Goal: Task Accomplishment & Management: Complete application form

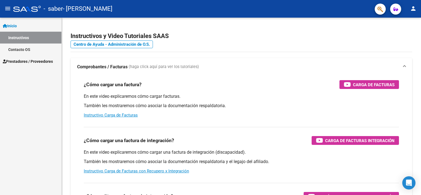
click at [34, 61] on span "Prestadores / Proveedores" at bounding box center [28, 61] width 50 height 6
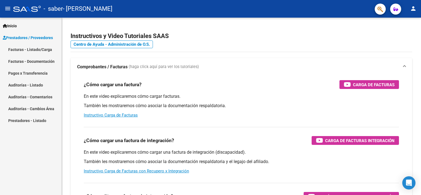
click at [35, 47] on link "Facturas - Listado/Carga" at bounding box center [30, 50] width 61 height 12
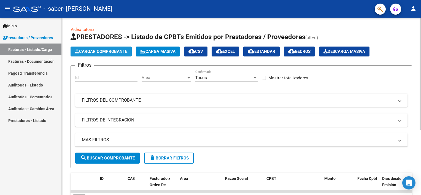
click at [97, 51] on span "Cargar Comprobante" at bounding box center [101, 51] width 52 height 5
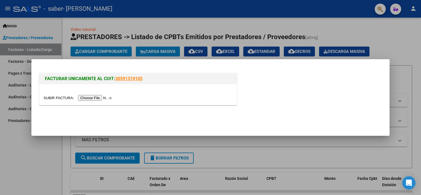
click at [96, 95] on input "file" at bounding box center [79, 98] width 70 height 6
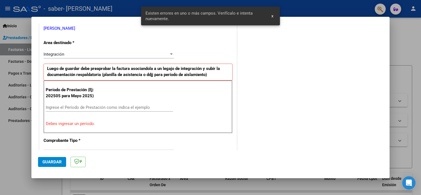
scroll to position [118, 0]
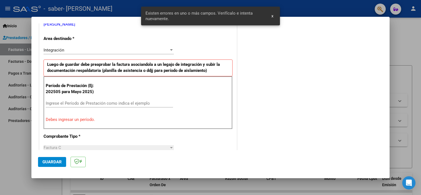
click at [79, 103] on input "Ingrese el Período de Prestación como indica el ejemplo" at bounding box center [109, 103] width 127 height 5
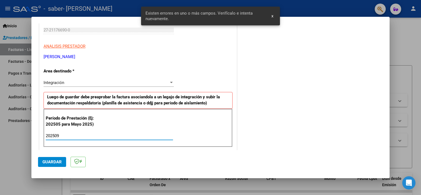
scroll to position [110, 0]
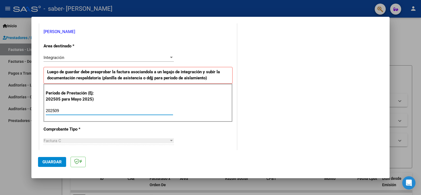
type input "202509"
click at [57, 163] on span "Guardar" at bounding box center [51, 162] width 19 height 5
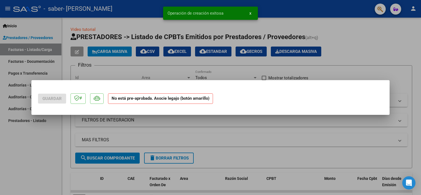
scroll to position [0, 0]
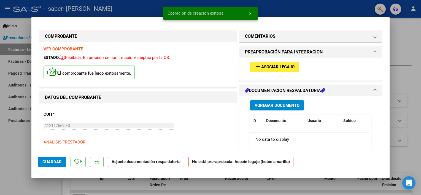
click at [269, 66] on span "Asociar Legajo" at bounding box center [277, 67] width 33 height 5
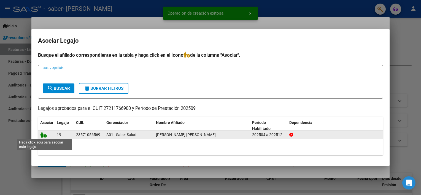
click at [41, 135] on icon at bounding box center [43, 135] width 7 height 6
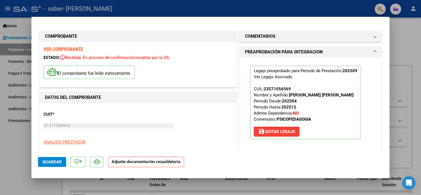
scroll to position [55, 0]
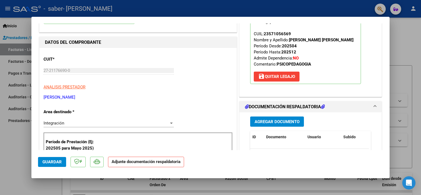
click at [276, 119] on span "Agregar Documento" at bounding box center [277, 121] width 45 height 5
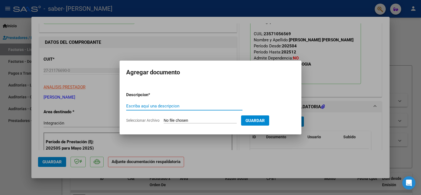
click at [173, 109] on div "Escriba aquí una descripcion" at bounding box center [184, 106] width 116 height 8
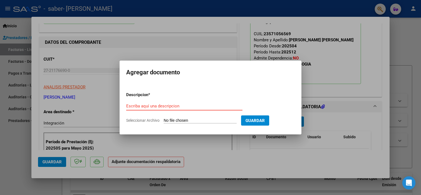
click at [185, 97] on form "Descripcion * Escriba aquí una descripcion Seleccionar Archivo Guardar" at bounding box center [210, 108] width 169 height 40
click at [179, 106] on input "Escriba aquí una descripcion" at bounding box center [184, 106] width 116 height 5
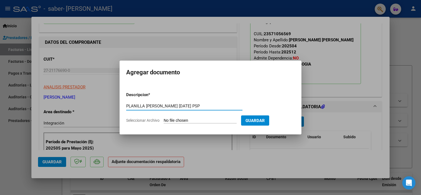
type input "PLANILLA GODOY SEPTIEMBRE 2025 PSP"
click at [173, 118] on input "Seleccionar Archivo" at bounding box center [200, 120] width 73 height 5
type input "C:\fakepath\PLANILLA GODOY SABER SEPTIEMBRE 2025 PSP.pdf"
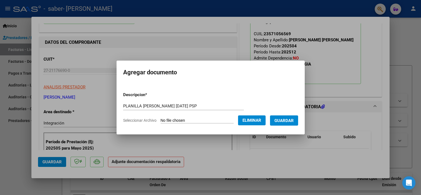
click at [277, 117] on button "Guardar" at bounding box center [284, 121] width 28 height 10
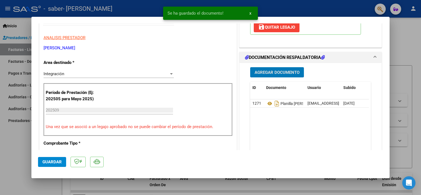
scroll to position [138, 0]
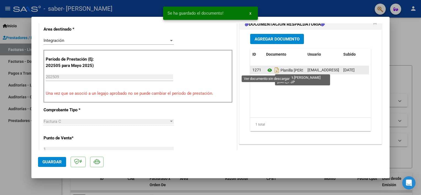
click at [267, 70] on icon at bounding box center [269, 70] width 7 height 7
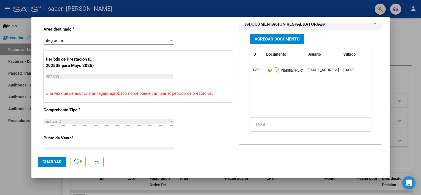
click at [20, 149] on div at bounding box center [210, 97] width 421 height 195
type input "$ 0,00"
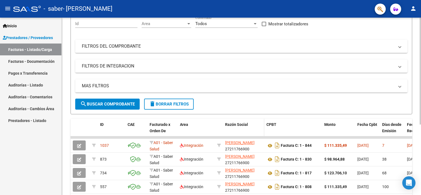
scroll to position [55, 0]
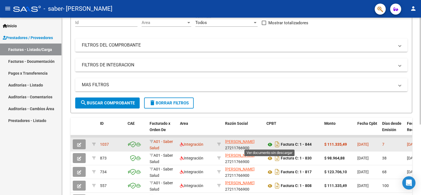
click at [270, 143] on icon at bounding box center [270, 144] width 7 height 7
drag, startPoint x: 353, startPoint y: 144, endPoint x: 328, endPoint y: 145, distance: 24.6
click at [328, 145] on div "$ 111.335,49" at bounding box center [339, 144] width 29 height 6
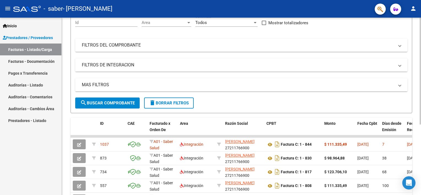
copy strong "111.335,49"
click at [413, 7] on mat-icon "person" at bounding box center [413, 8] width 7 height 7
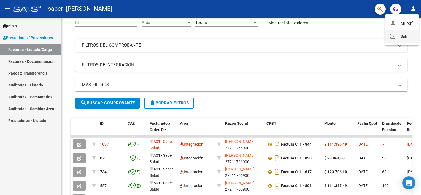
click at [405, 38] on button "exit_to_app Salir" at bounding box center [403, 36] width 34 height 13
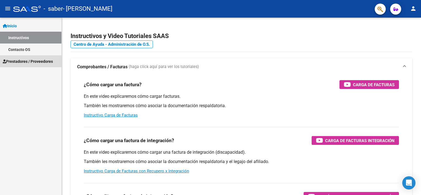
click at [19, 64] on link "Prestadores / Proveedores" at bounding box center [30, 61] width 61 height 12
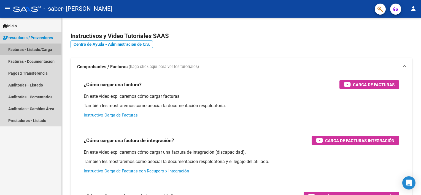
click at [29, 45] on link "Facturas - Listado/Carga" at bounding box center [30, 50] width 61 height 12
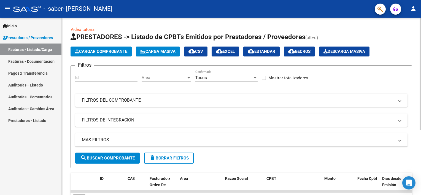
click at [106, 50] on span "Cargar Comprobante" at bounding box center [101, 51] width 52 height 5
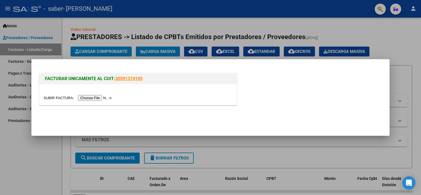
click at [95, 99] on input "file" at bounding box center [79, 98] width 70 height 6
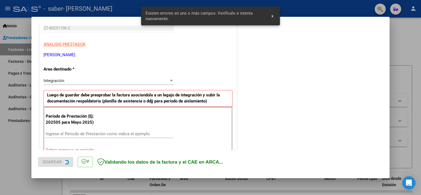
scroll to position [118, 0]
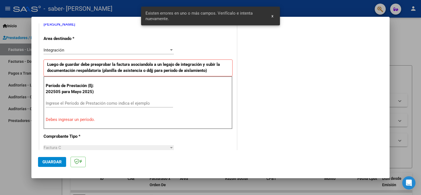
click at [97, 105] on input "Ingrese el Período de Prestación como indica el ejemplo" at bounding box center [109, 103] width 127 height 5
type input "0"
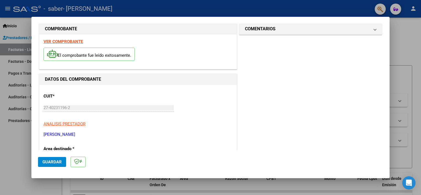
scroll to position [63, 0]
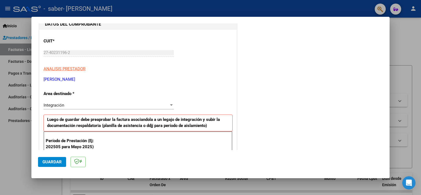
type input "202509"
click at [47, 161] on span "Guardar" at bounding box center [51, 162] width 19 height 5
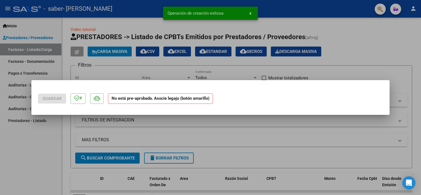
scroll to position [0, 0]
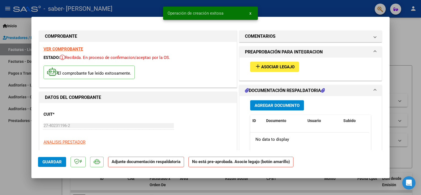
click at [262, 67] on span "Asociar Legajo" at bounding box center [277, 67] width 33 height 5
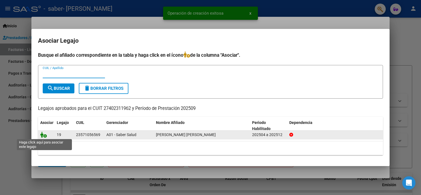
click at [42, 135] on icon at bounding box center [43, 135] width 7 height 6
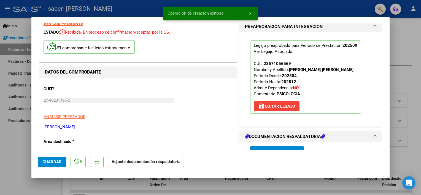
scroll to position [28, 0]
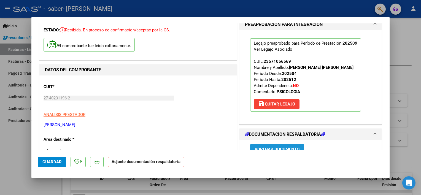
click at [267, 147] on span "Agregar Documento" at bounding box center [277, 149] width 45 height 5
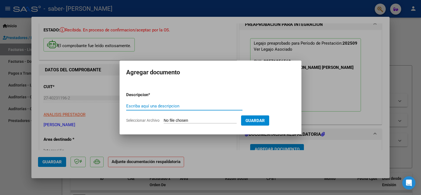
click at [184, 105] on input "Escriba aquí una descripcion" at bounding box center [184, 106] width 116 height 5
type input "PLANILLA [PERSON_NAME] [DATE] PSI"
click at [172, 116] on form "Descripcion * PLANILLA [PERSON_NAME] [DATE] PSI Escriba aquí una descripcion Se…" at bounding box center [210, 108] width 169 height 40
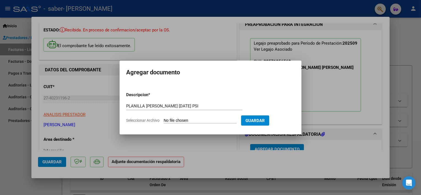
click at [173, 120] on input "Seleccionar Archivo" at bounding box center [200, 120] width 73 height 5
type input "C:\fakepath\PLANILLA [PERSON_NAME] SABER [DATE] PSI.pdf"
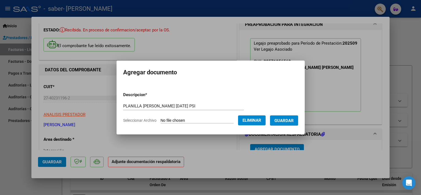
click at [280, 120] on span "Guardar" at bounding box center [284, 120] width 19 height 5
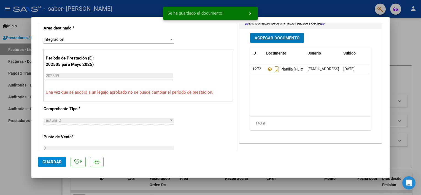
scroll to position [142, 0]
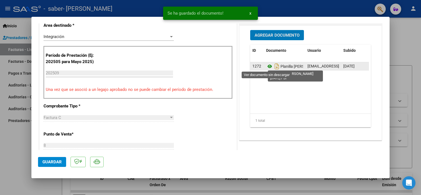
click at [267, 67] on icon at bounding box center [269, 66] width 7 height 7
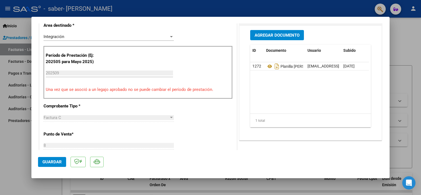
drag, startPoint x: 22, startPoint y: 152, endPoint x: 36, endPoint y: 153, distance: 14.4
click at [22, 152] on div at bounding box center [210, 97] width 421 height 195
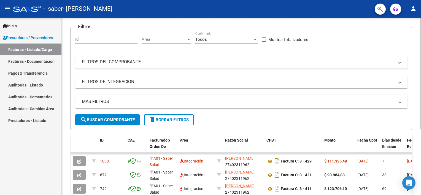
scroll to position [105, 0]
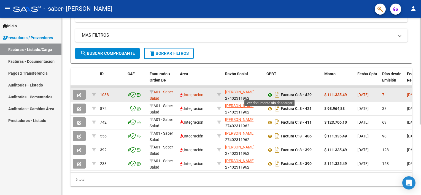
click at [270, 95] on icon at bounding box center [270, 95] width 7 height 7
drag, startPoint x: 351, startPoint y: 95, endPoint x: 328, endPoint y: 97, distance: 23.5
click at [328, 97] on div "$ 111.335,49" at bounding box center [339, 95] width 29 height 6
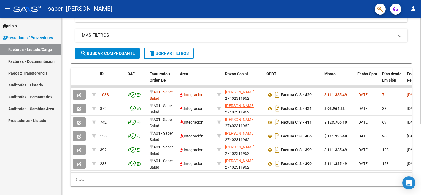
copy strong "111.335,49"
click at [414, 10] on mat-icon "person" at bounding box center [413, 8] width 7 height 7
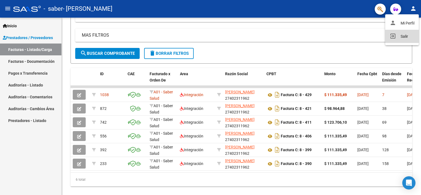
click at [406, 38] on button "exit_to_app Salir" at bounding box center [403, 36] width 34 height 13
